Goal: Information Seeking & Learning: Learn about a topic

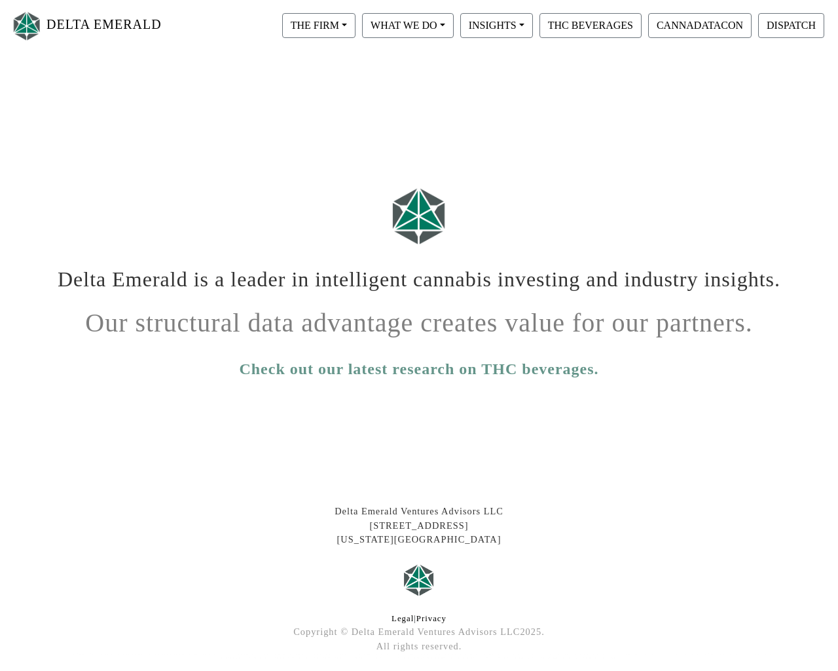
scroll to position [54, 0]
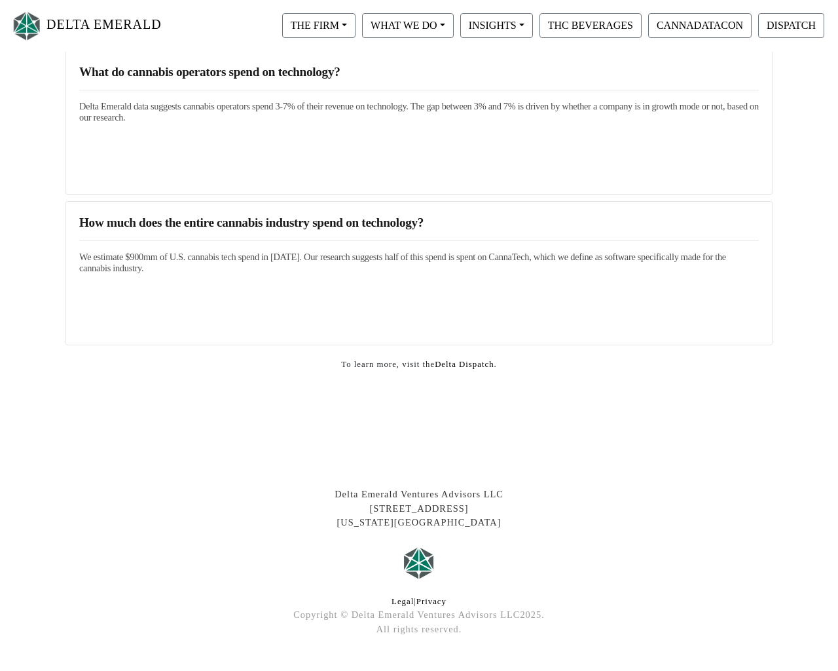
scroll to position [2329, 0]
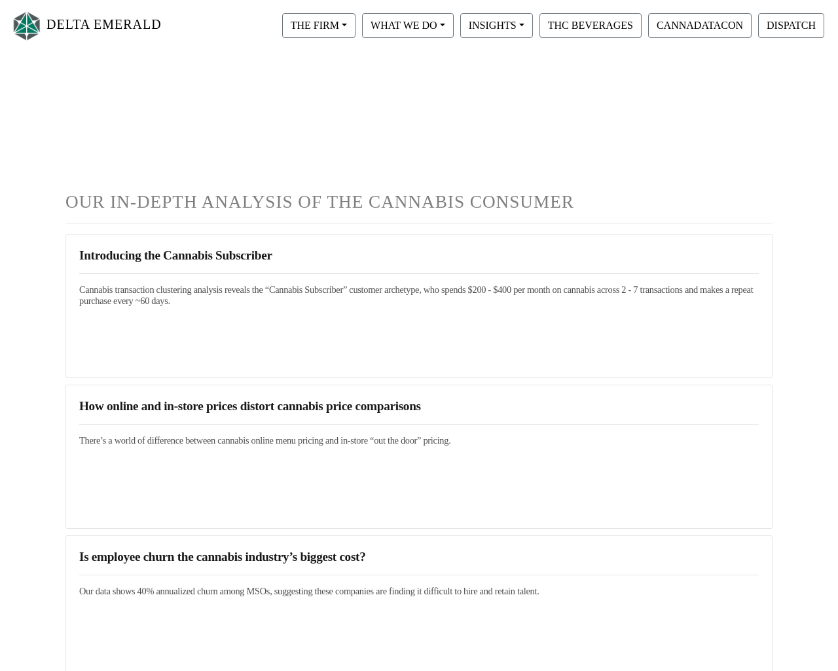
scroll to position [2329, 0]
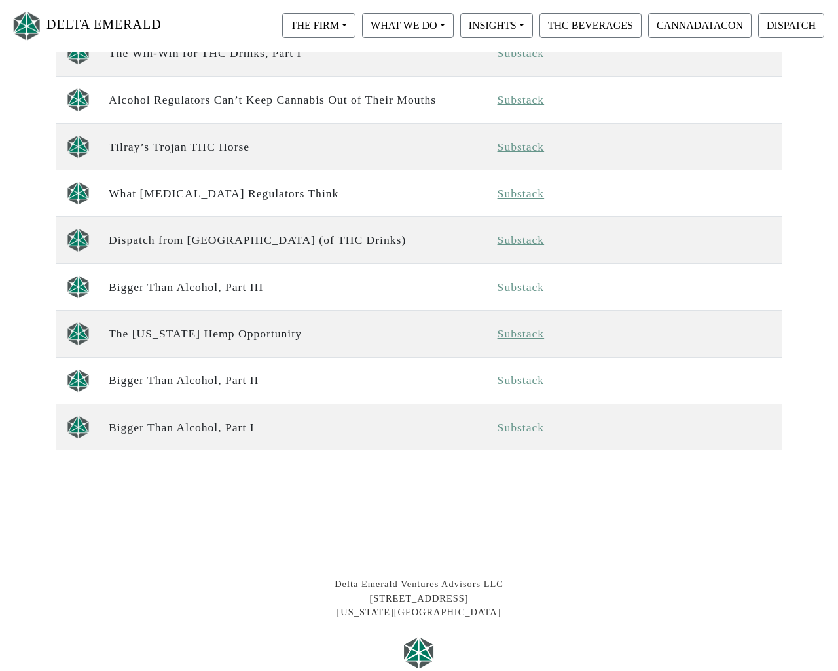
scroll to position [1109, 0]
